Goal: Task Accomplishment & Management: Complete application form

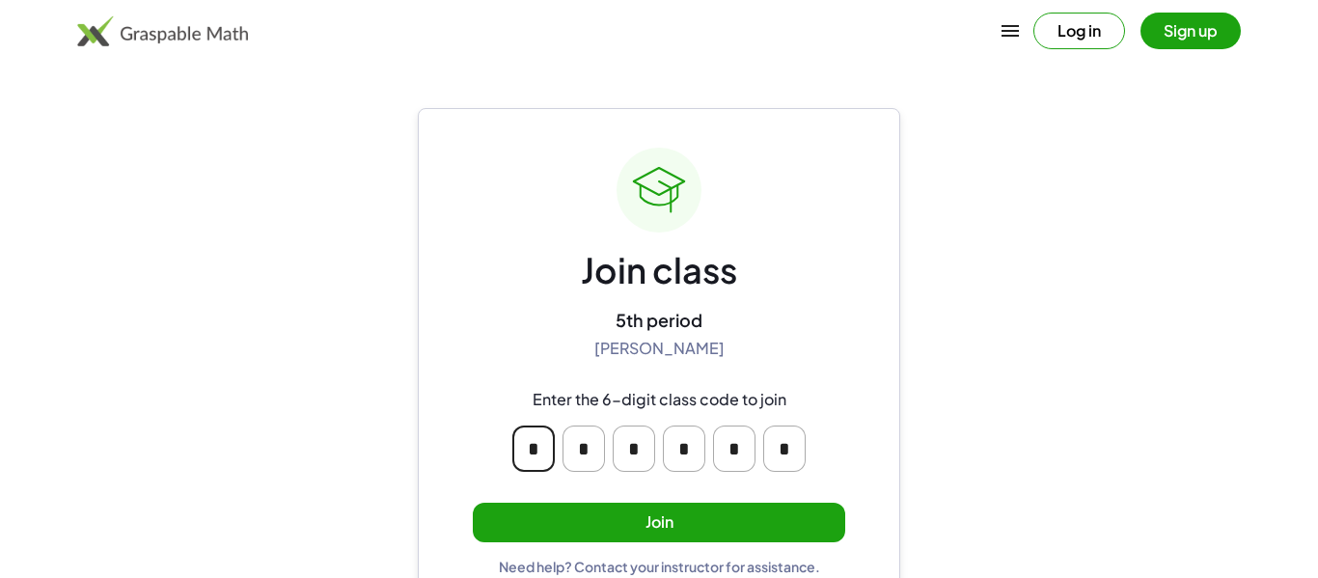
click at [539, 450] on input "*" at bounding box center [533, 448] width 42 height 46
click at [780, 319] on div "Join class 5th period Shannon Tosi Enter the 6-digit class code to join * * * *…" at bounding box center [659, 361] width 372 height 427
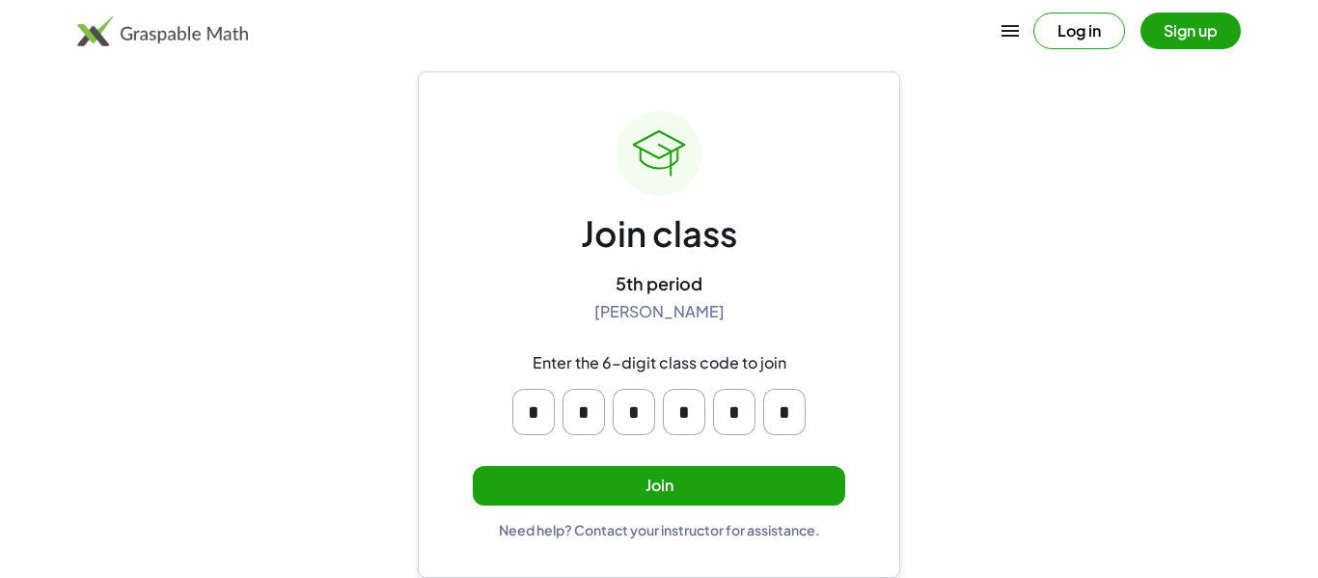
scroll to position [36, 0]
click at [723, 500] on button "Join" at bounding box center [659, 487] width 372 height 40
